Goal: Obtain resource: Obtain resource

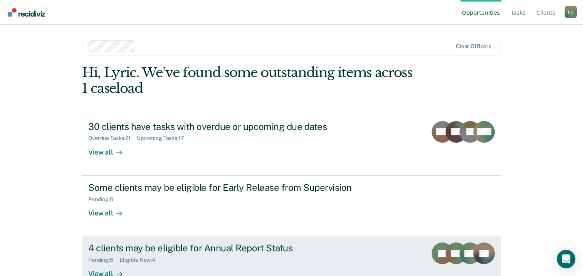
click at [194, 253] on div "4 clients may be eligible for Annual Report Status" at bounding box center [223, 247] width 270 height 11
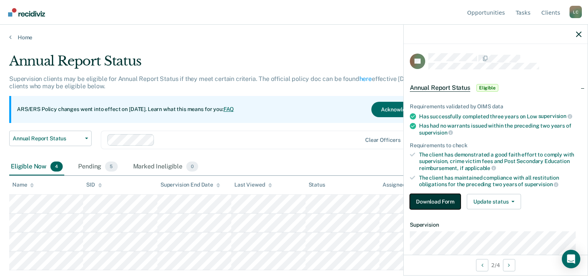
click at [425, 201] on button "Download Form" at bounding box center [435, 201] width 51 height 15
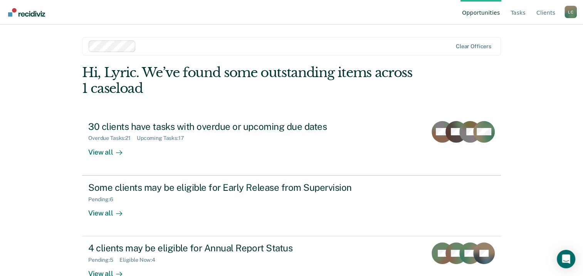
click at [54, 202] on div "Opportunities Tasks Client s [PERSON_NAME] Profile How it works Log Out Clear o…" at bounding box center [291, 138] width 583 height 276
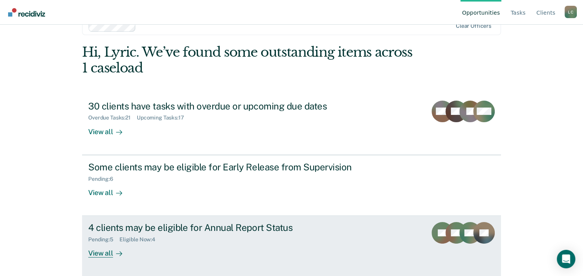
click at [219, 223] on div "4 clients may be eligible for Annual Report Status" at bounding box center [223, 227] width 270 height 11
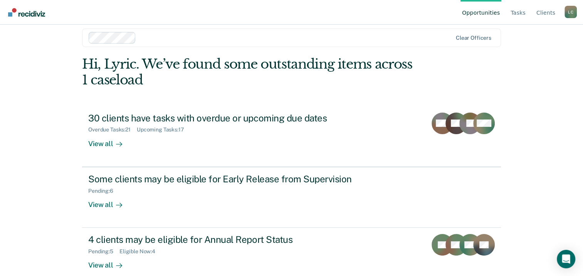
scroll to position [20, 0]
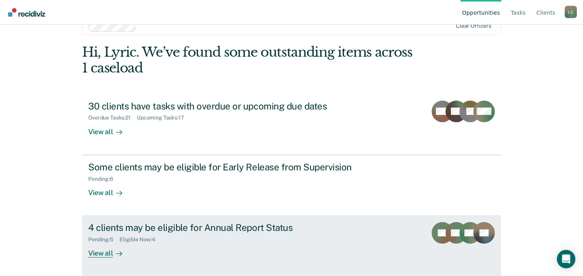
click at [209, 224] on div "4 clients may be eligible for Annual Report Status" at bounding box center [223, 227] width 270 height 11
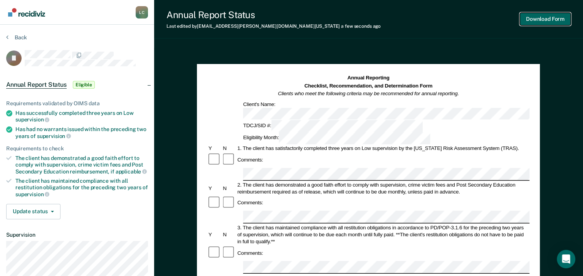
click at [562, 23] on button "Download Form" at bounding box center [544, 19] width 51 height 13
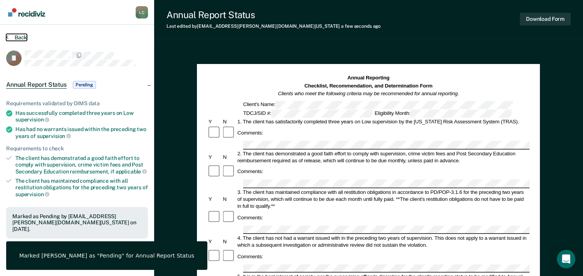
click at [6, 36] on icon at bounding box center [7, 37] width 2 height 6
